Goal: Browse casually

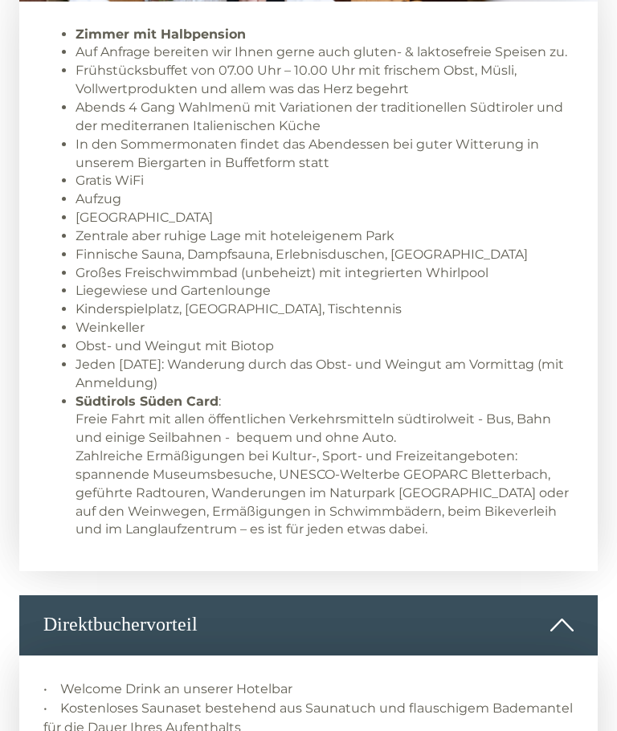
scroll to position [1173, 0]
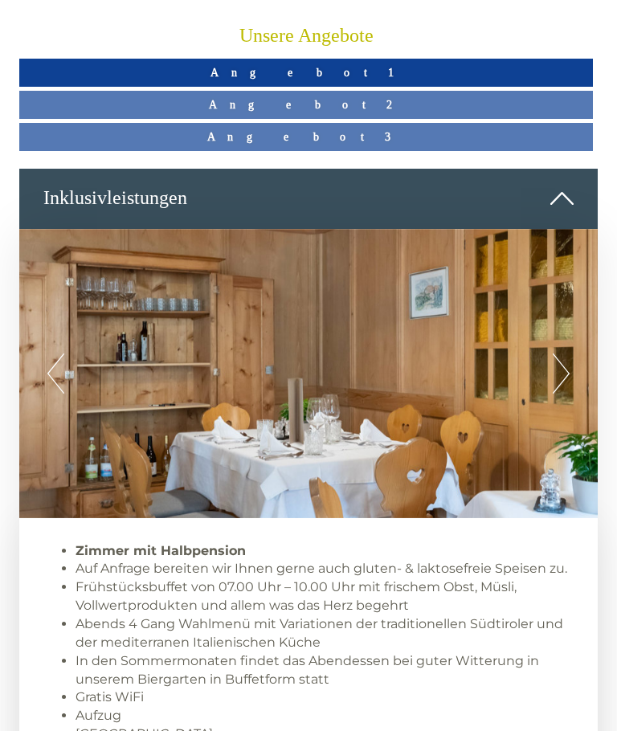
click at [557, 365] on button "Next" at bounding box center [561, 374] width 17 height 40
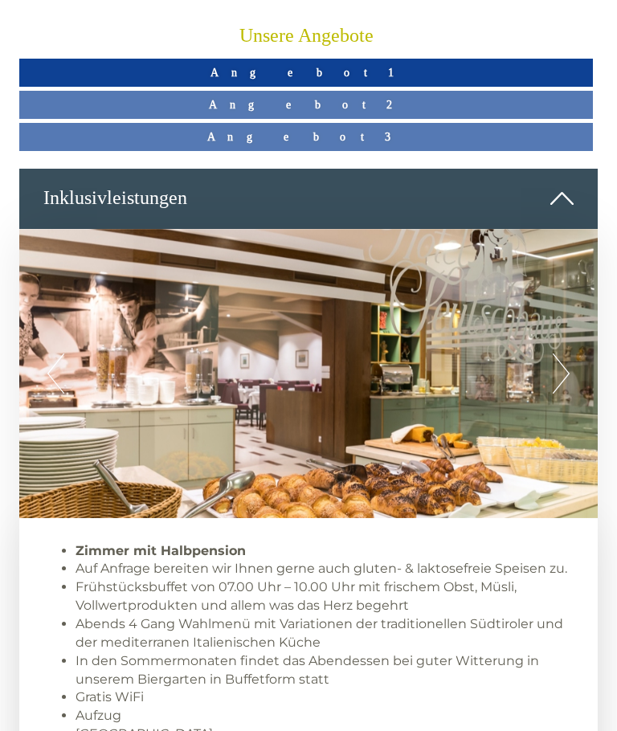
click at [559, 378] on button "Next" at bounding box center [561, 373] width 17 height 40
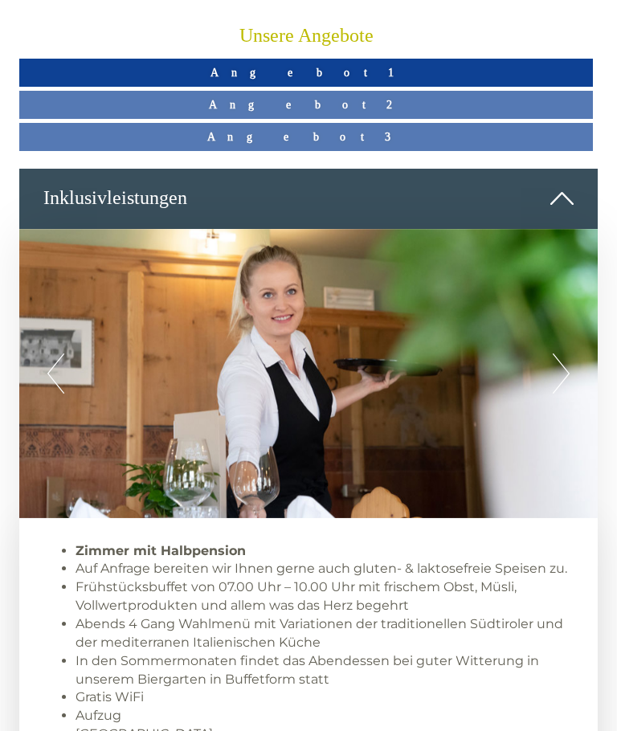
click at [565, 376] on button "Next" at bounding box center [561, 373] width 17 height 40
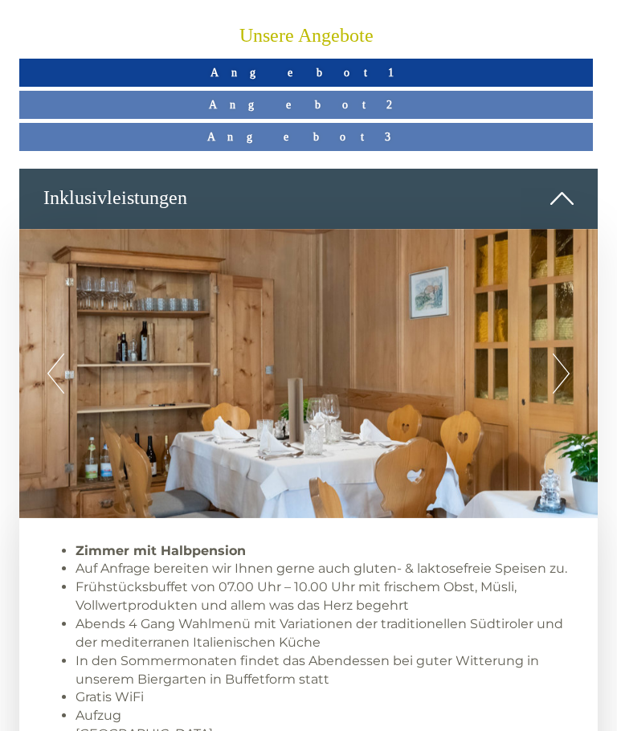
click at [559, 378] on button "Next" at bounding box center [561, 373] width 17 height 40
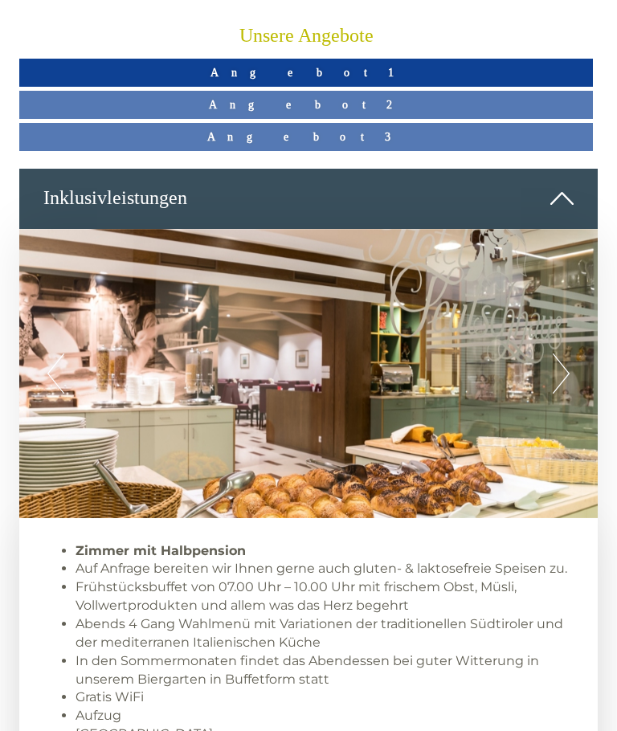
scroll to position [0, 0]
click at [561, 375] on button "Next" at bounding box center [561, 373] width 17 height 40
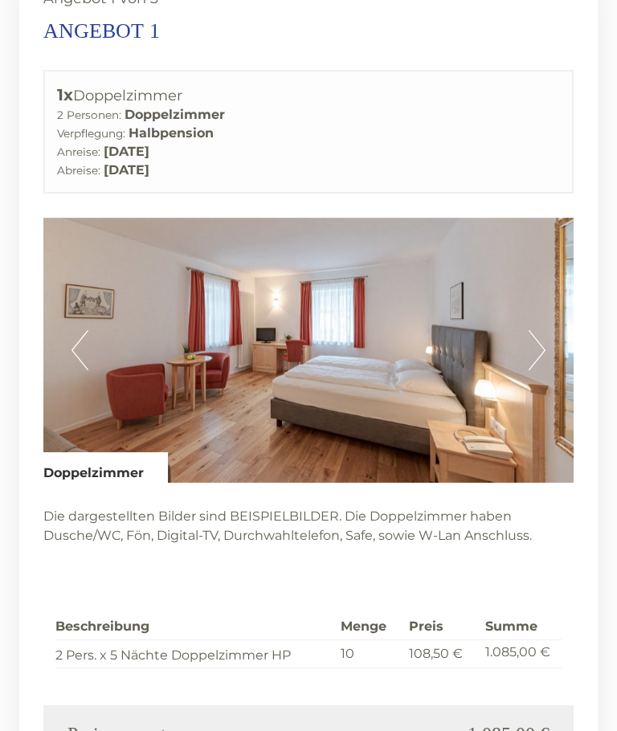
scroll to position [2633, 0]
click at [535, 330] on button "Next" at bounding box center [537, 350] width 17 height 40
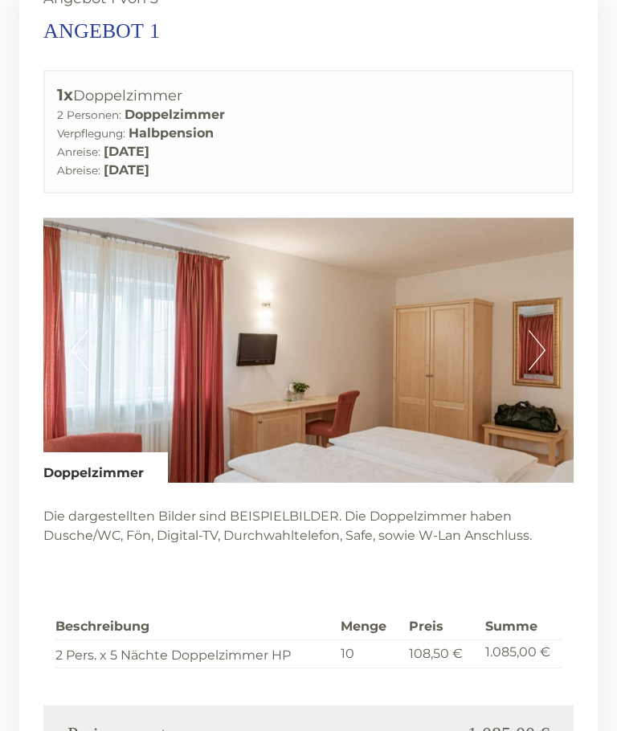
click at [534, 330] on button "Next" at bounding box center [537, 350] width 17 height 40
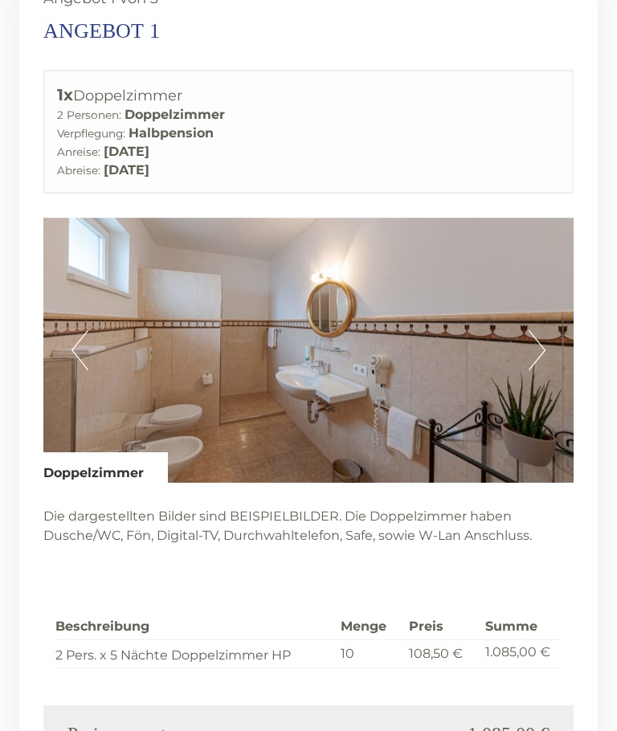
click at [545, 330] on button "Next" at bounding box center [537, 350] width 17 height 40
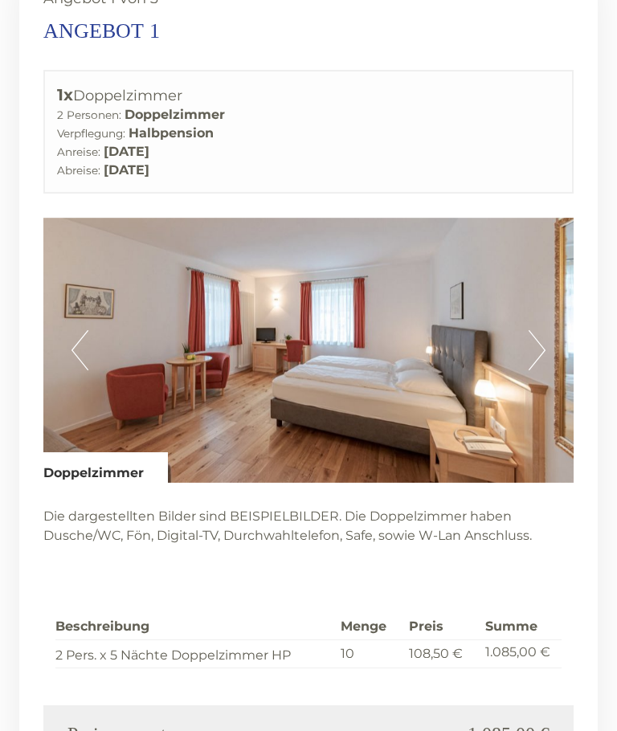
click at [537, 330] on button "Next" at bounding box center [537, 350] width 17 height 40
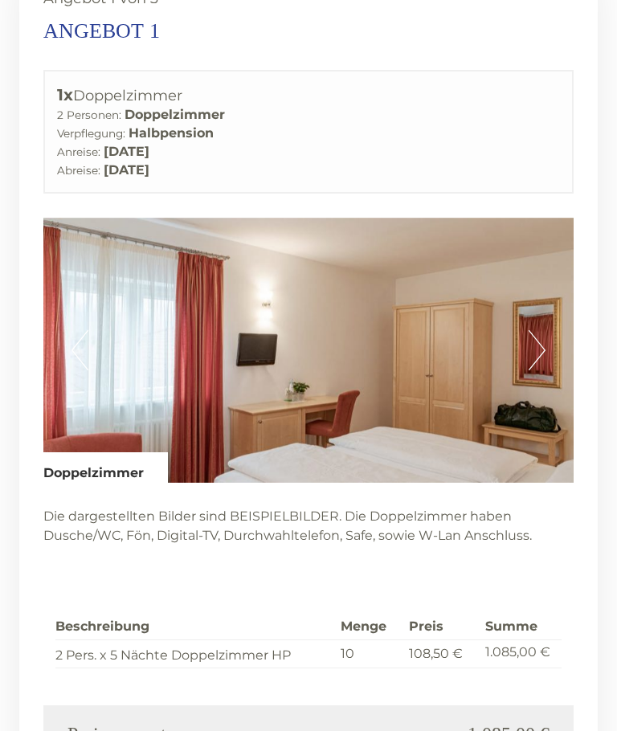
click at [531, 330] on button "Next" at bounding box center [537, 350] width 17 height 40
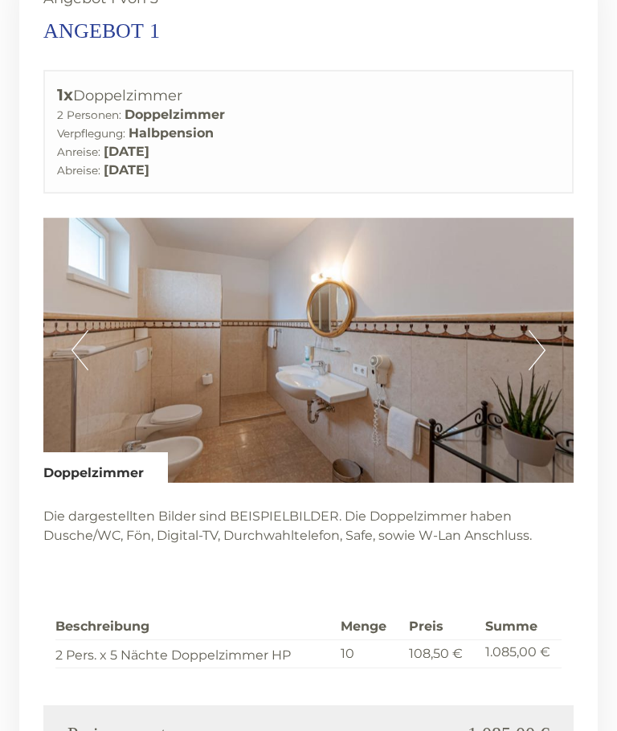
click at [543, 330] on button "Next" at bounding box center [537, 350] width 17 height 40
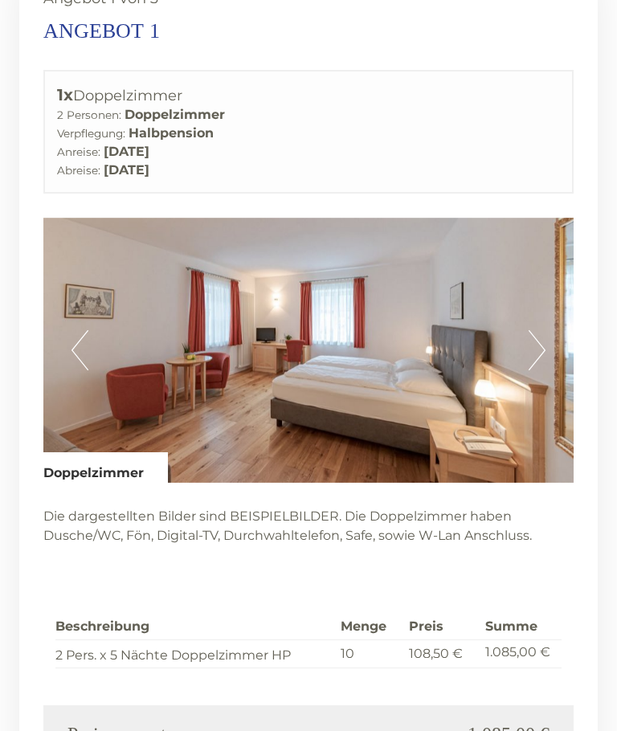
click at [538, 330] on button "Next" at bounding box center [537, 350] width 17 height 40
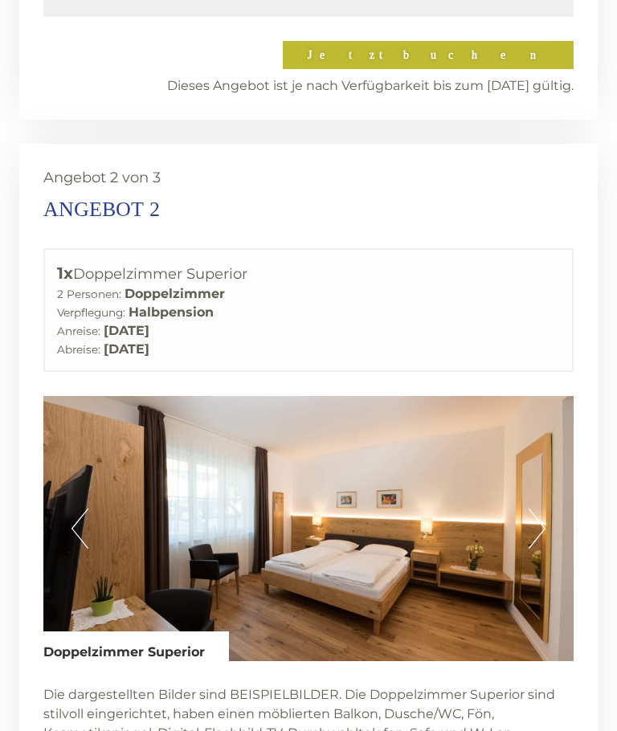
scroll to position [3381, 0]
click at [529, 509] on button "Next" at bounding box center [537, 529] width 17 height 40
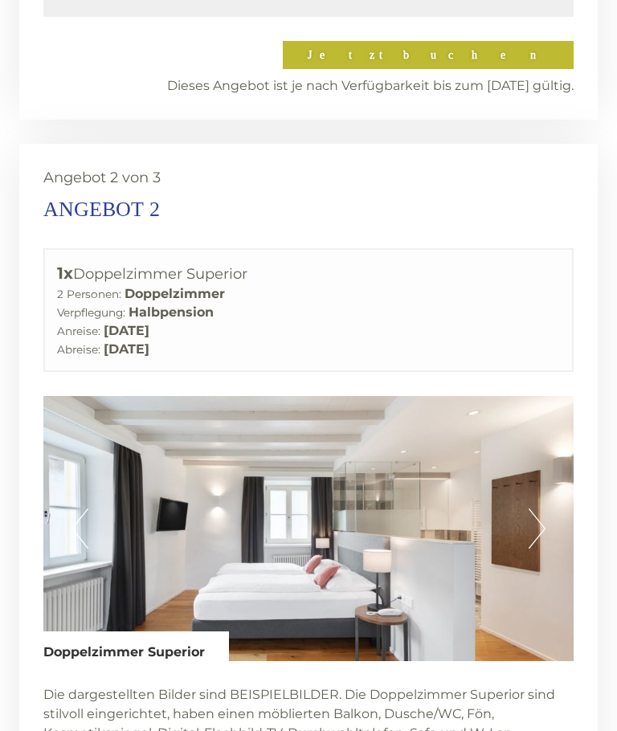
click at [536, 509] on button "Next" at bounding box center [537, 529] width 17 height 40
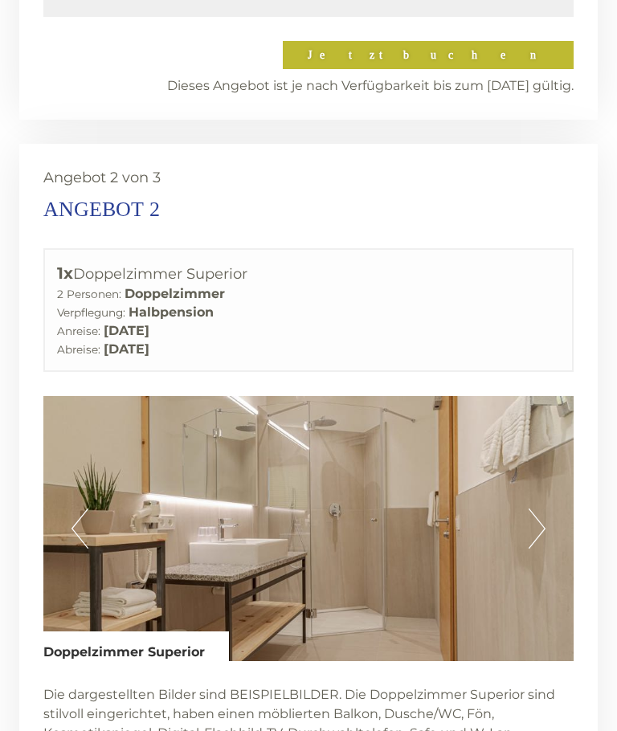
click at [542, 509] on button "Next" at bounding box center [537, 529] width 17 height 40
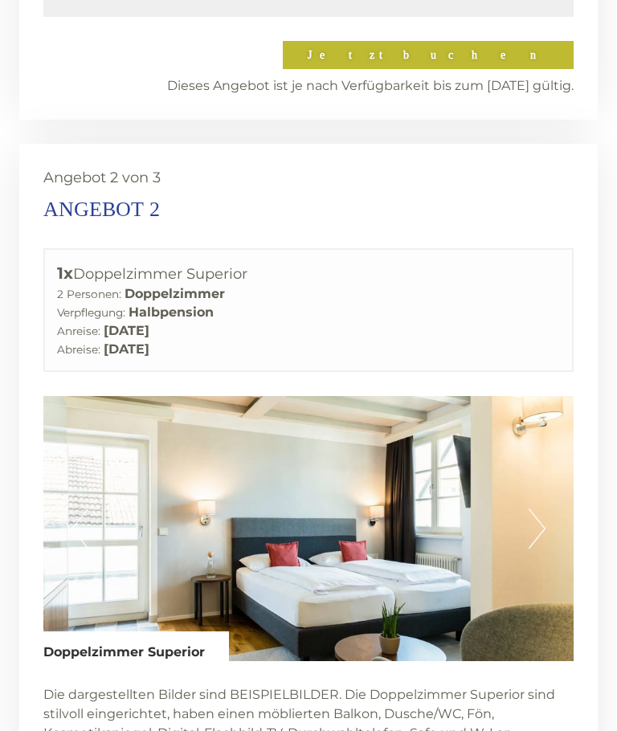
click at [544, 509] on button "Next" at bounding box center [537, 529] width 17 height 40
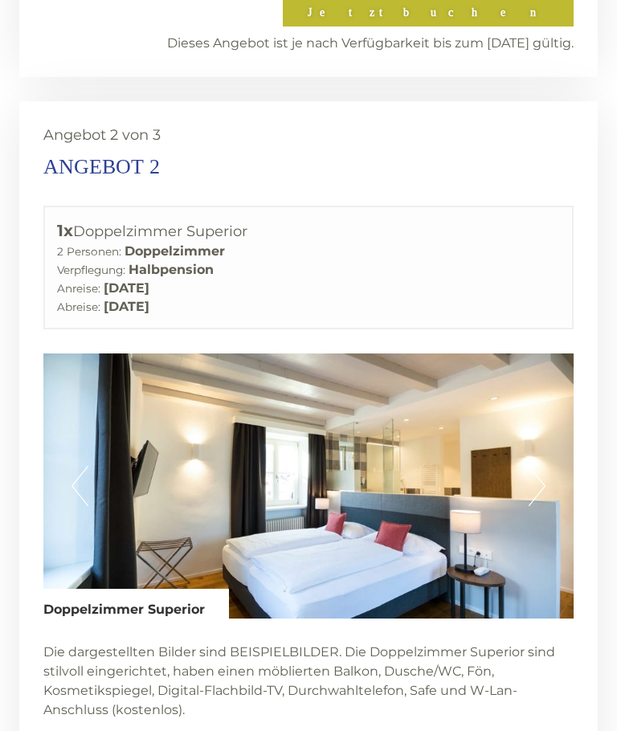
scroll to position [3424, 0]
click at [536, 466] on button "Next" at bounding box center [537, 486] width 17 height 40
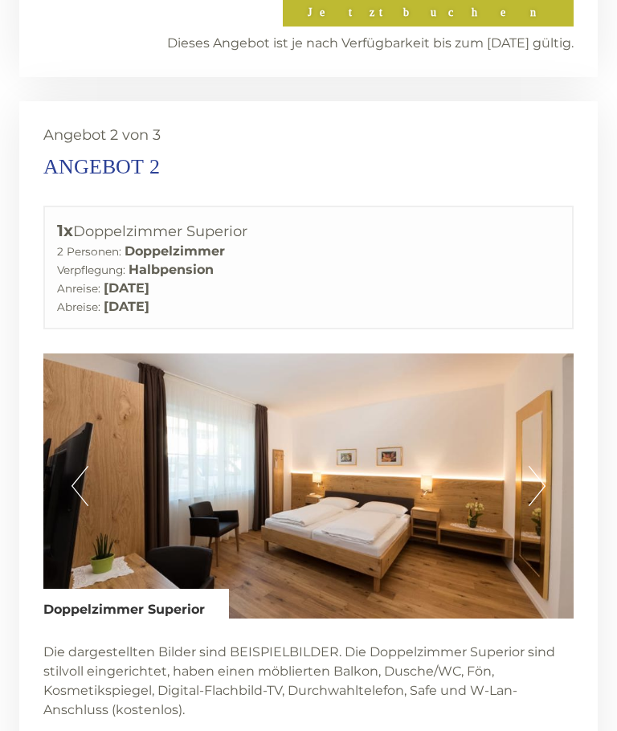
click at [533, 466] on button "Next" at bounding box center [537, 486] width 17 height 40
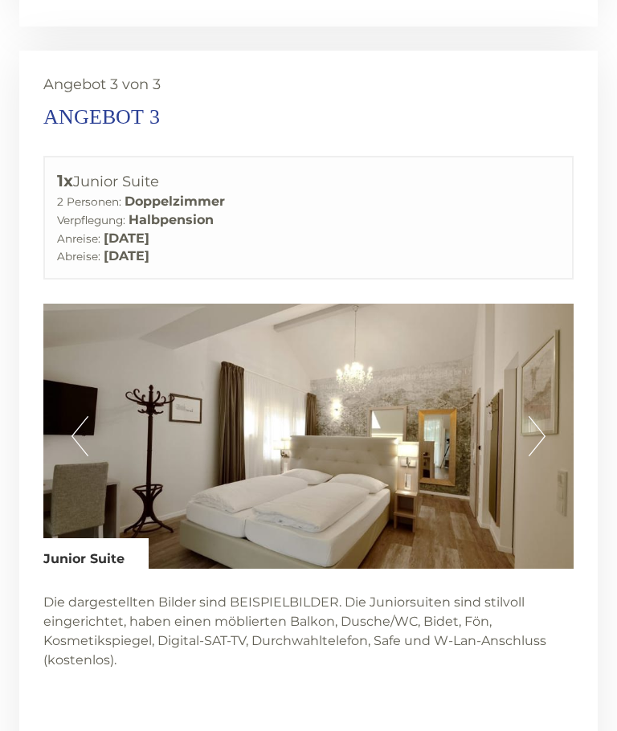
scroll to position [4438, 0]
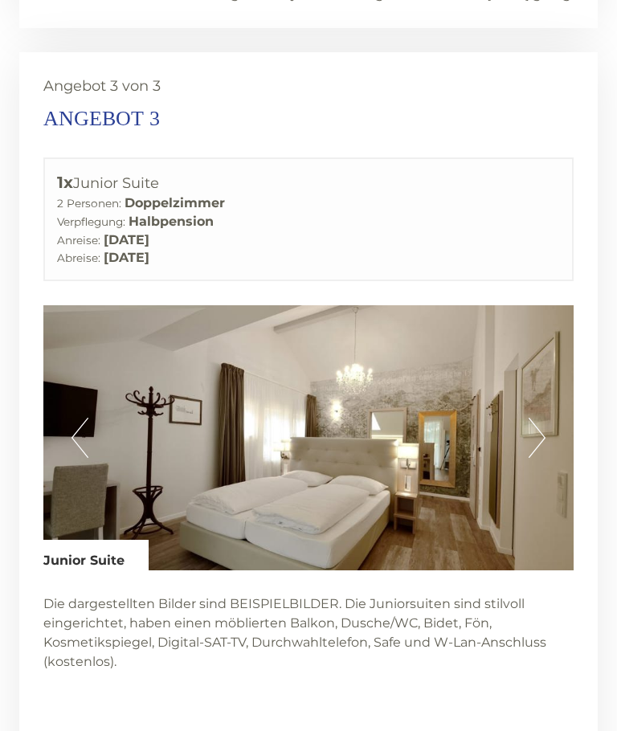
click at [546, 395] on img at bounding box center [308, 437] width 530 height 265
click at [534, 418] on button "Next" at bounding box center [537, 438] width 17 height 40
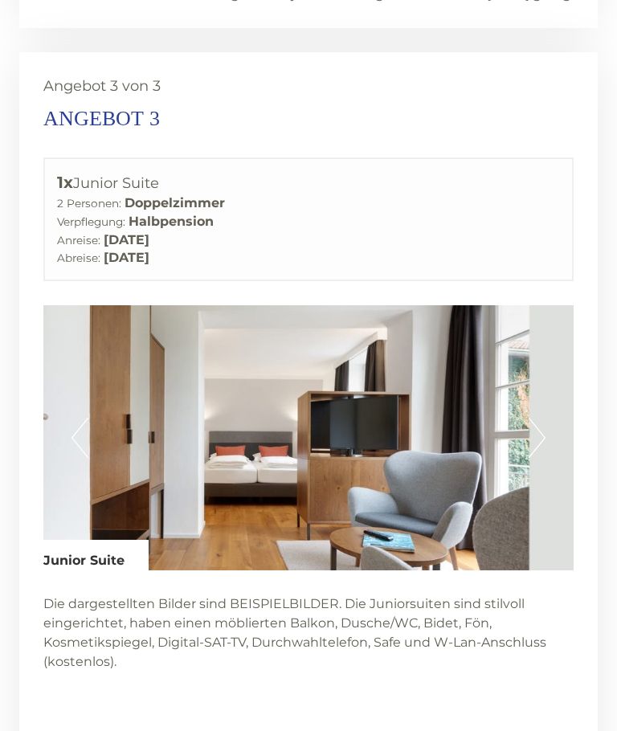
click at [544, 418] on button "Next" at bounding box center [537, 438] width 17 height 40
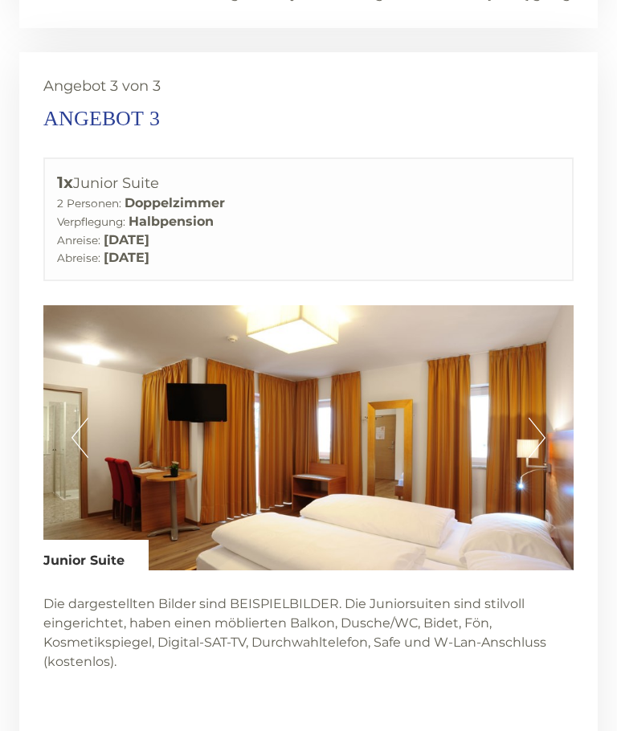
click at [537, 418] on button "Next" at bounding box center [537, 438] width 17 height 40
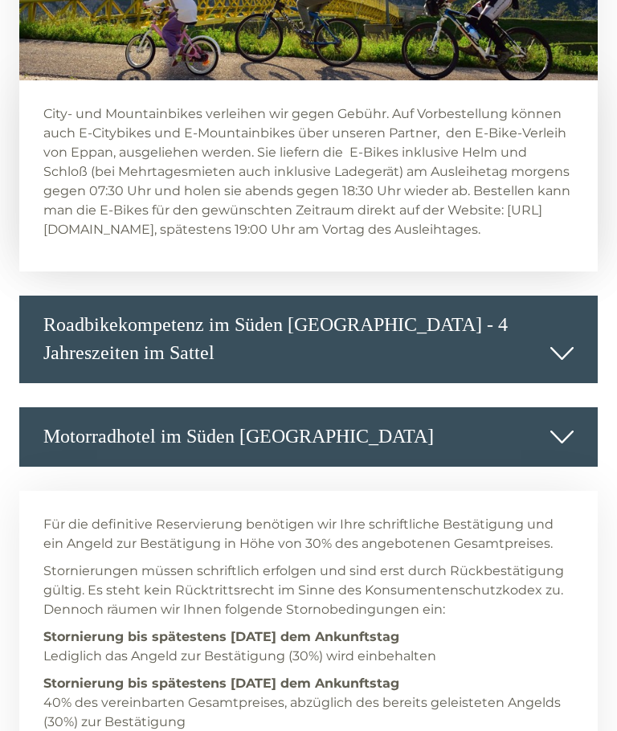
scroll to position [6458, 0]
